Goal: Information Seeking & Learning: Learn about a topic

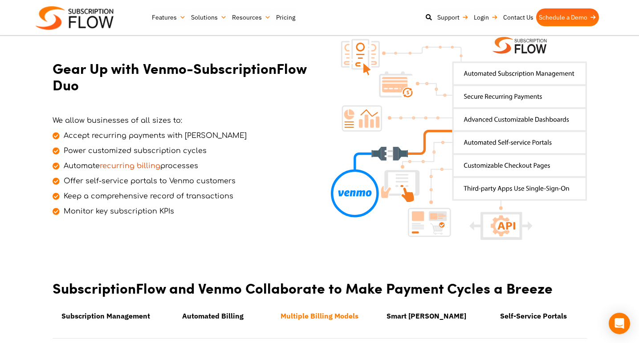
scroll to position [311, 0]
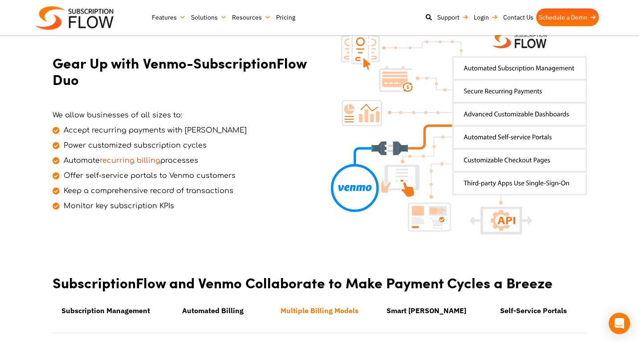
click at [122, 130] on span "Accept recurring payments with [PERSON_NAME]" at bounding box center [153, 130] width 185 height 11
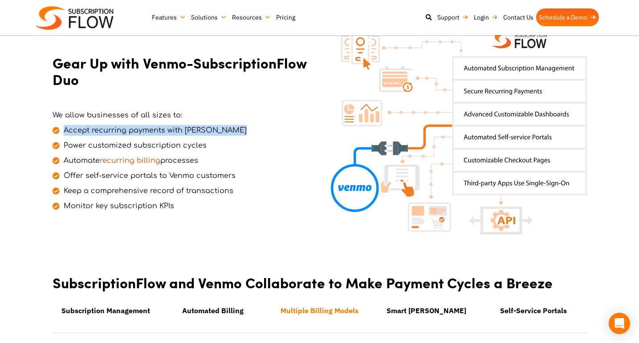
click at [122, 130] on span "Accept recurring payments with [PERSON_NAME]" at bounding box center [153, 130] width 185 height 11
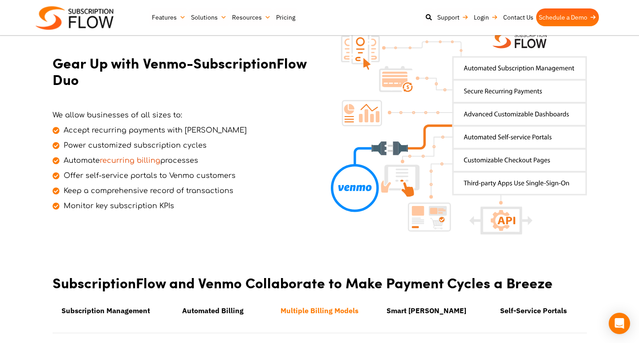
click at [149, 147] on span "Power customized subscription cycles" at bounding box center [133, 145] width 145 height 11
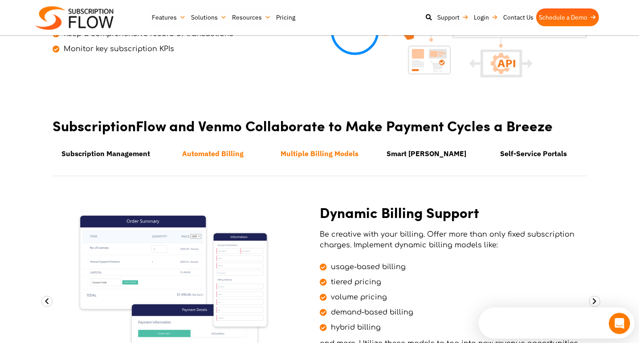
scroll to position [0, 0]
click at [132, 158] on li "Subscription Management" at bounding box center [106, 153] width 107 height 21
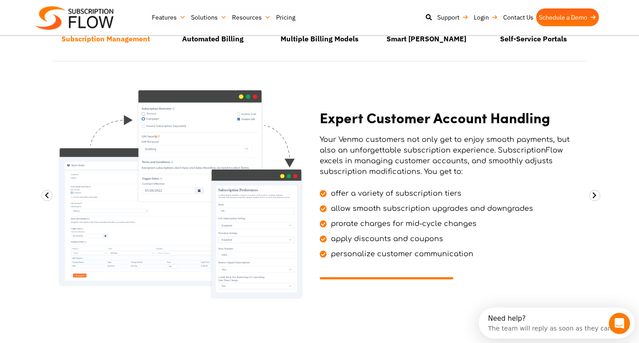
scroll to position [591, 0]
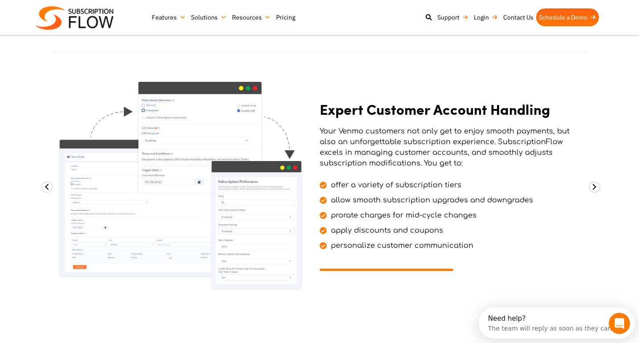
click at [416, 183] on span "offer a variety of subscription tiers" at bounding box center [394, 185] width 133 height 11
click at [375, 205] on span "allow smooth subscription upgrades and downgrades" at bounding box center [430, 200] width 204 height 11
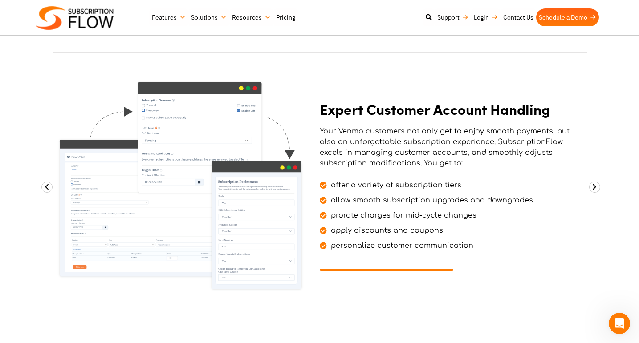
click at [375, 205] on span "allow smooth subscription upgrades and downgrades" at bounding box center [430, 200] width 204 height 11
click at [336, 184] on span "offer a variety of subscription tiers" at bounding box center [394, 185] width 133 height 11
click at [426, 188] on span "offer a variety of subscription tiers" at bounding box center [394, 185] width 133 height 11
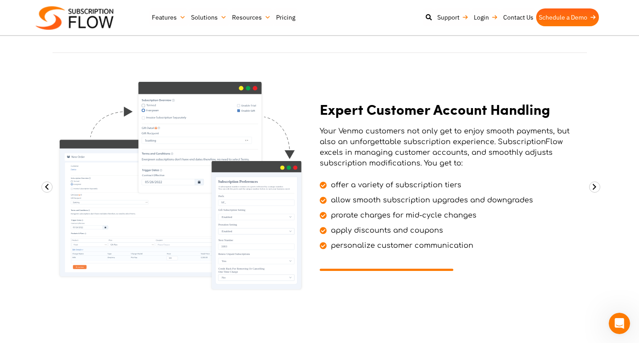
click at [426, 188] on span "offer a variety of subscription tiers" at bounding box center [394, 185] width 133 height 11
click at [426, 203] on span "allow smooth subscription upgrades and downgrades" at bounding box center [430, 200] width 204 height 11
click at [384, 229] on span "apply discounts and coupons" at bounding box center [385, 230] width 114 height 11
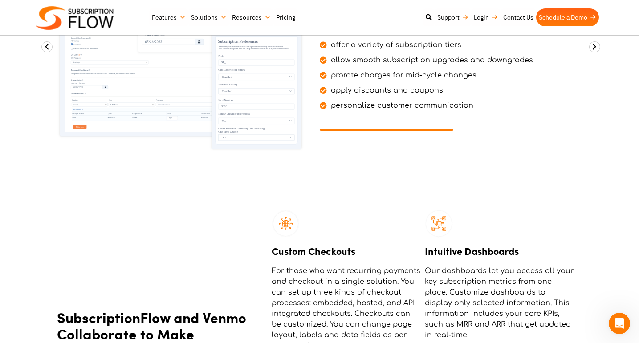
scroll to position [624, 0]
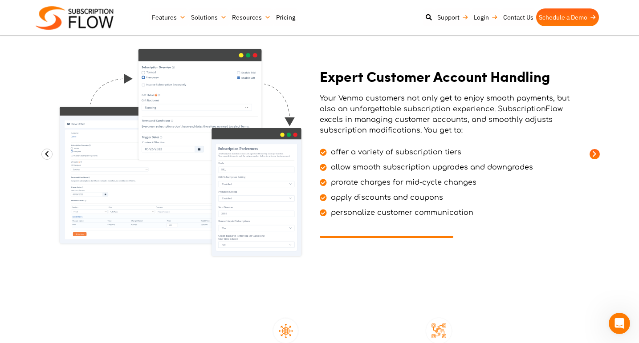
click at [595, 153] on span at bounding box center [594, 154] width 11 height 11
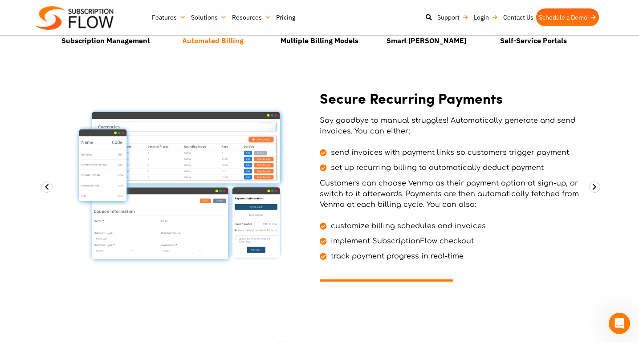
scroll to position [561, 0]
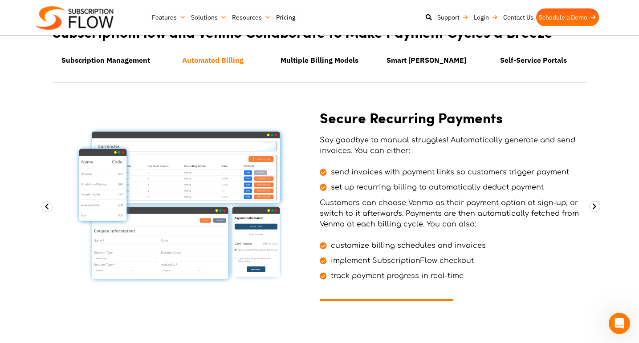
click at [392, 247] on span "customize billing schedules and invoices" at bounding box center [406, 245] width 157 height 11
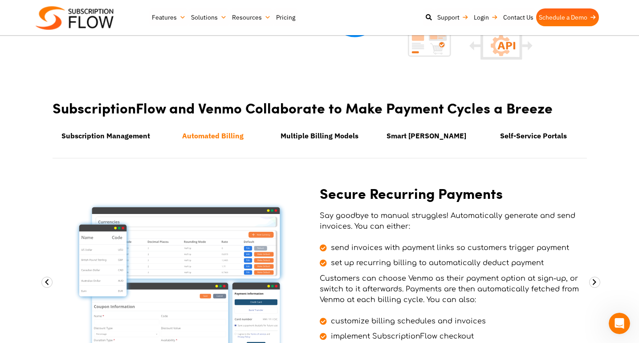
scroll to position [468, 0]
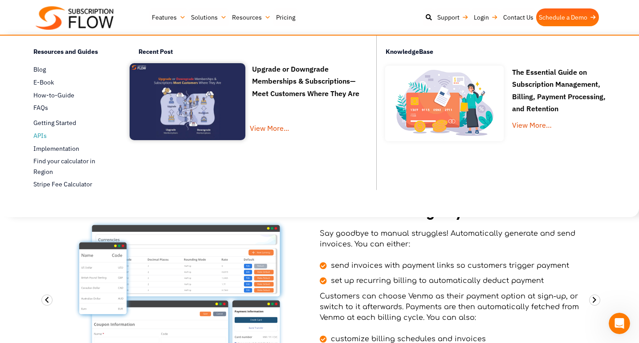
click at [41, 134] on span "APIs" at bounding box center [39, 135] width 13 height 9
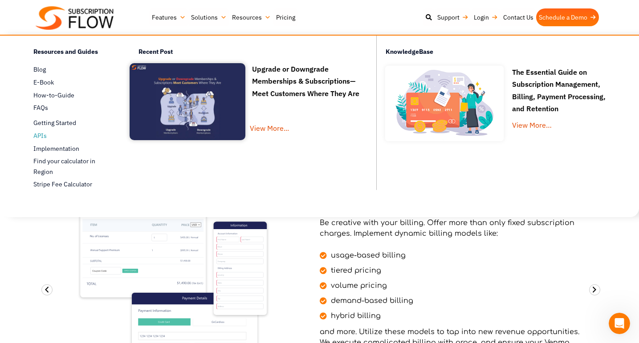
scroll to position [488, 0]
